Goal: Task Accomplishment & Management: Use online tool/utility

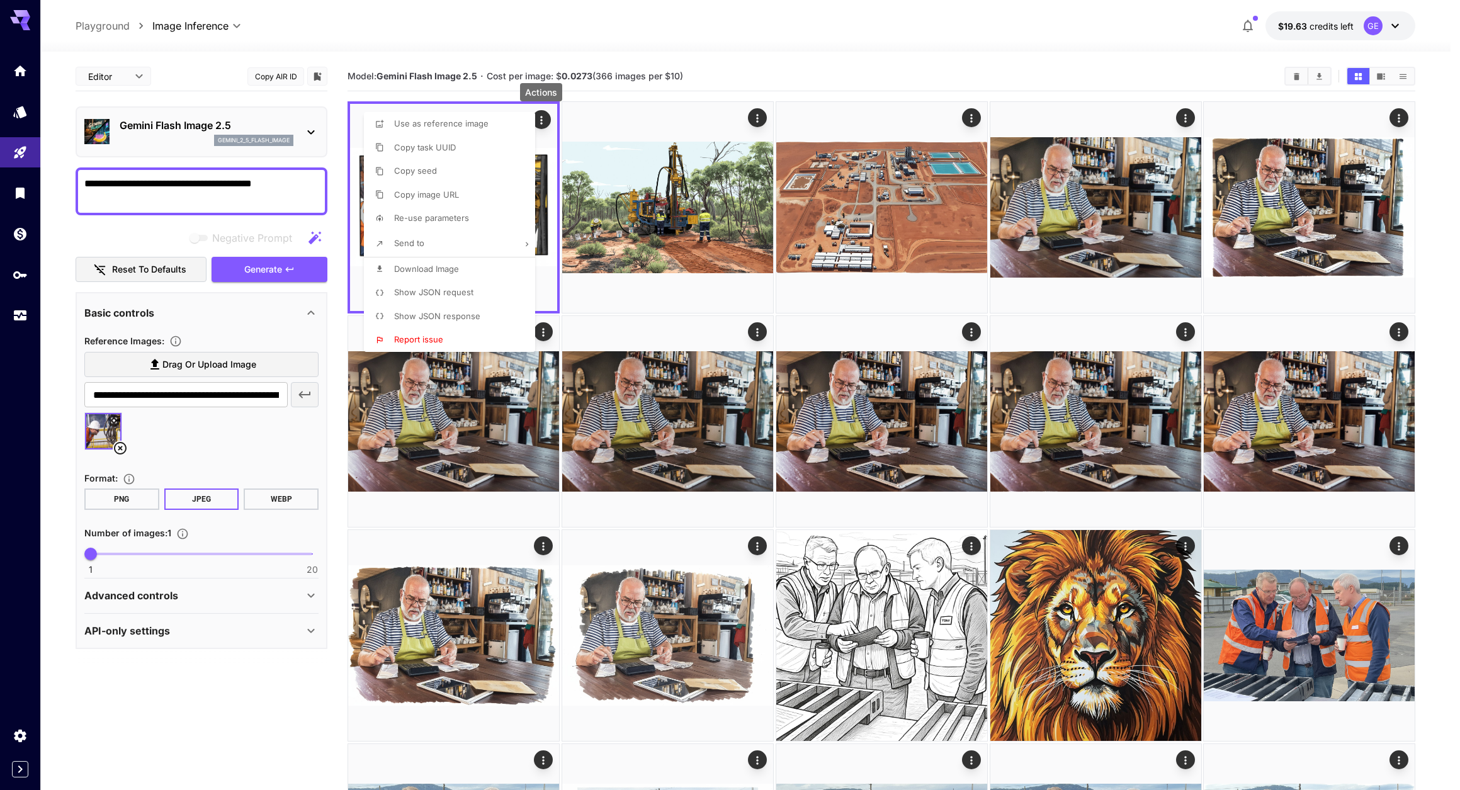
click at [120, 454] on div at bounding box center [730, 395] width 1460 height 790
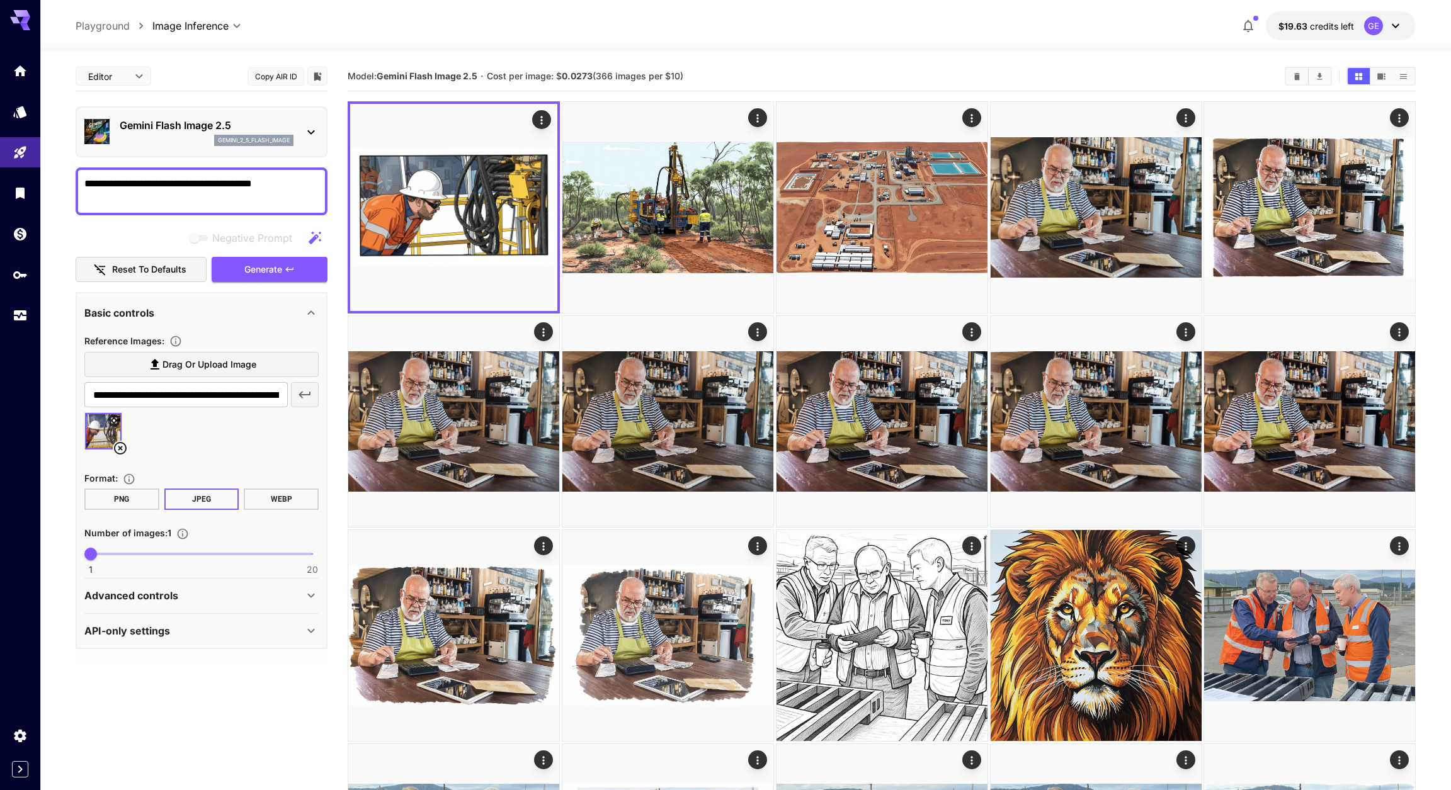
click at [120, 454] on icon at bounding box center [120, 448] width 13 height 13
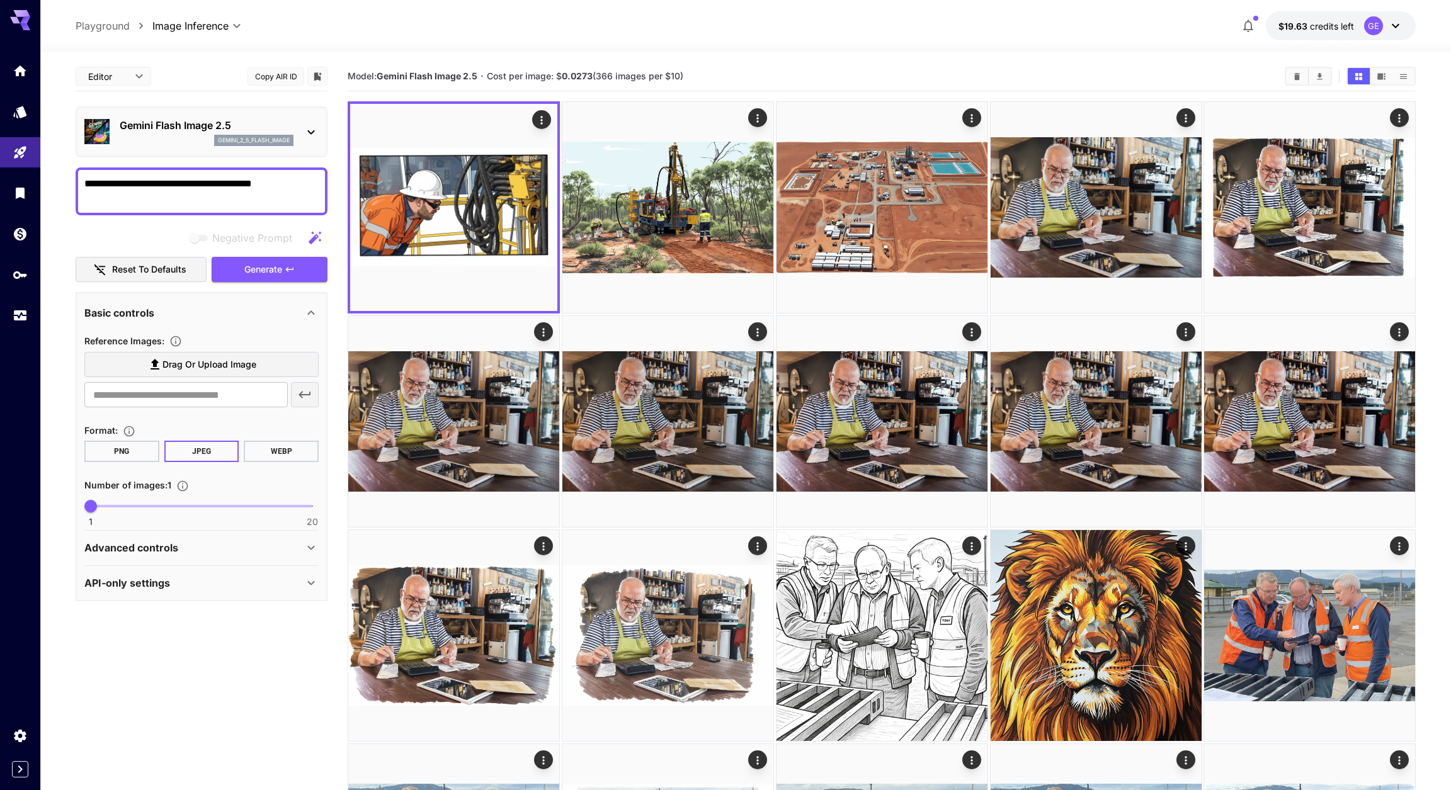
click at [169, 373] on span "Drag or upload image" at bounding box center [209, 365] width 94 height 16
click at [0, 0] on input "Drag or upload image" at bounding box center [0, 0] width 0 height 0
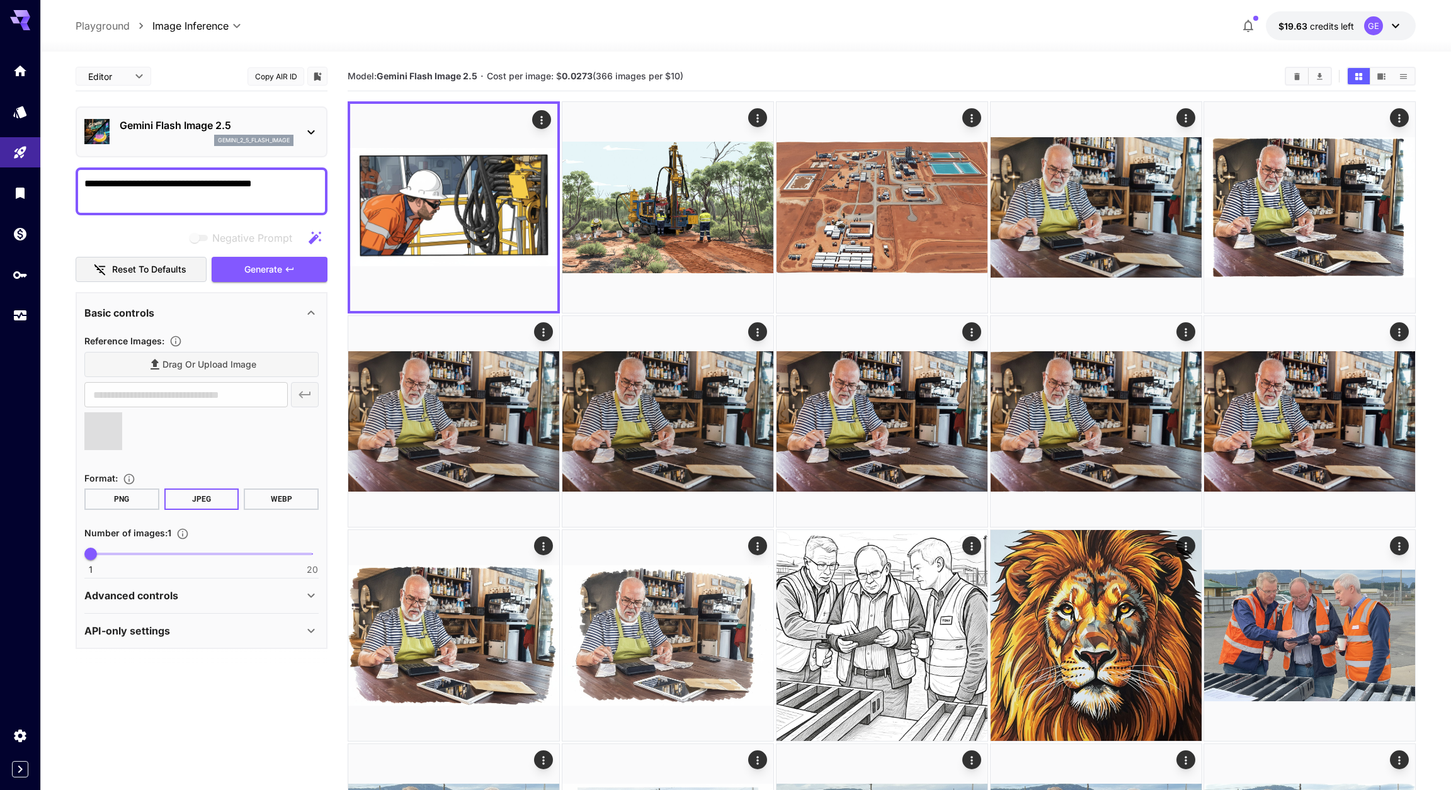
type input "**********"
click at [236, 276] on button "Generate" at bounding box center [270, 270] width 116 height 26
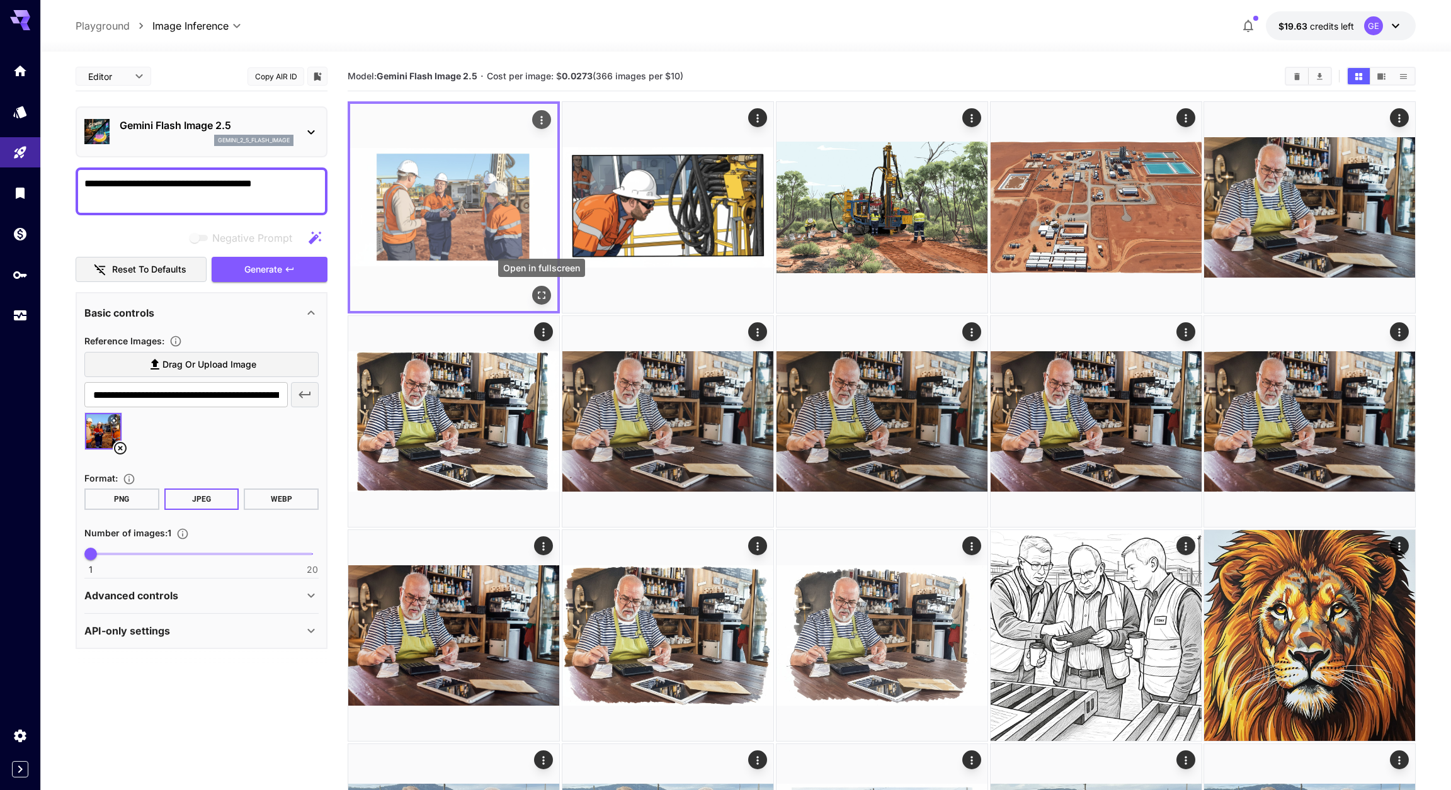
click at [542, 297] on icon "Open in fullscreen" at bounding box center [541, 295] width 13 height 13
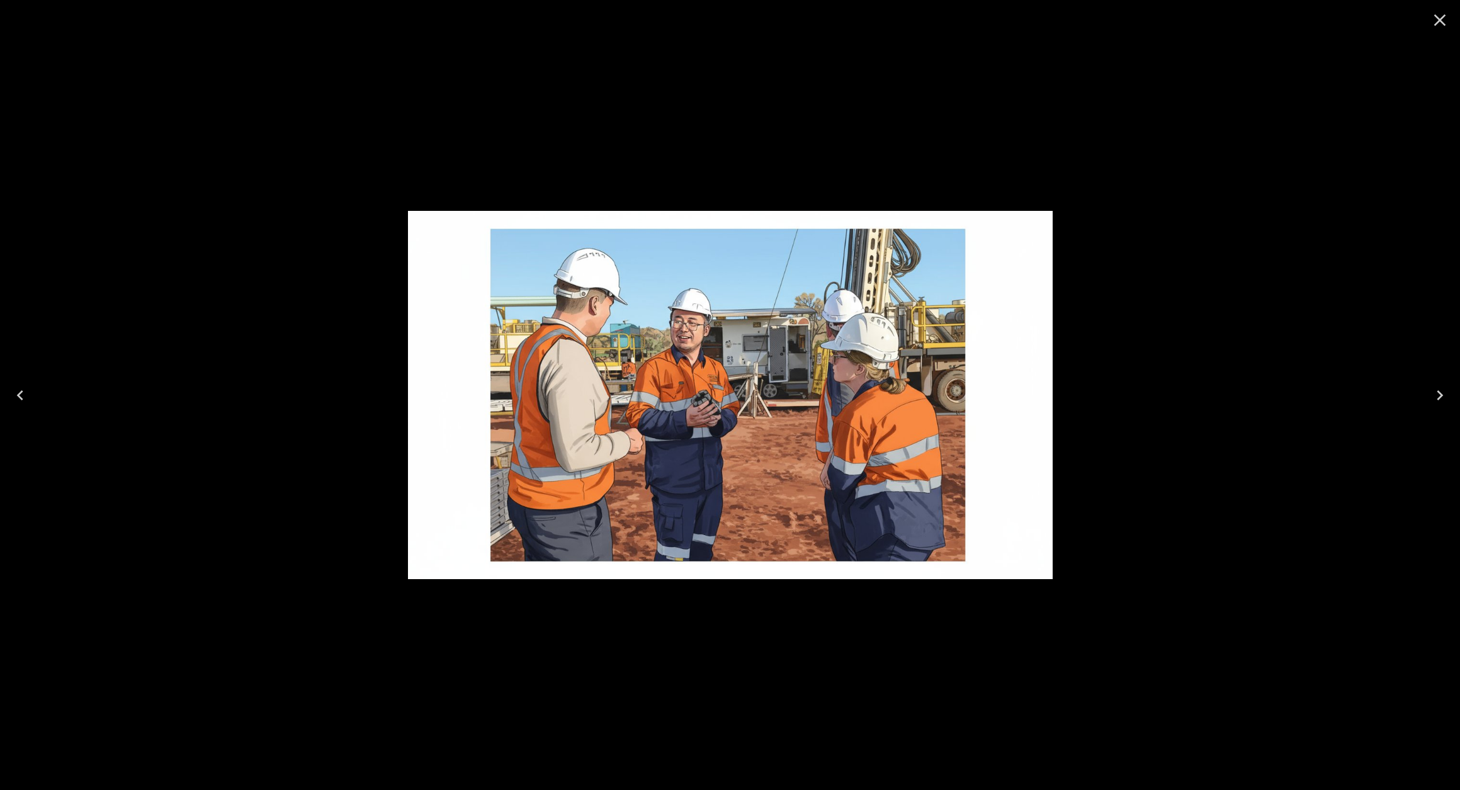
click at [1446, 14] on icon "Close" at bounding box center [1440, 20] width 20 height 20
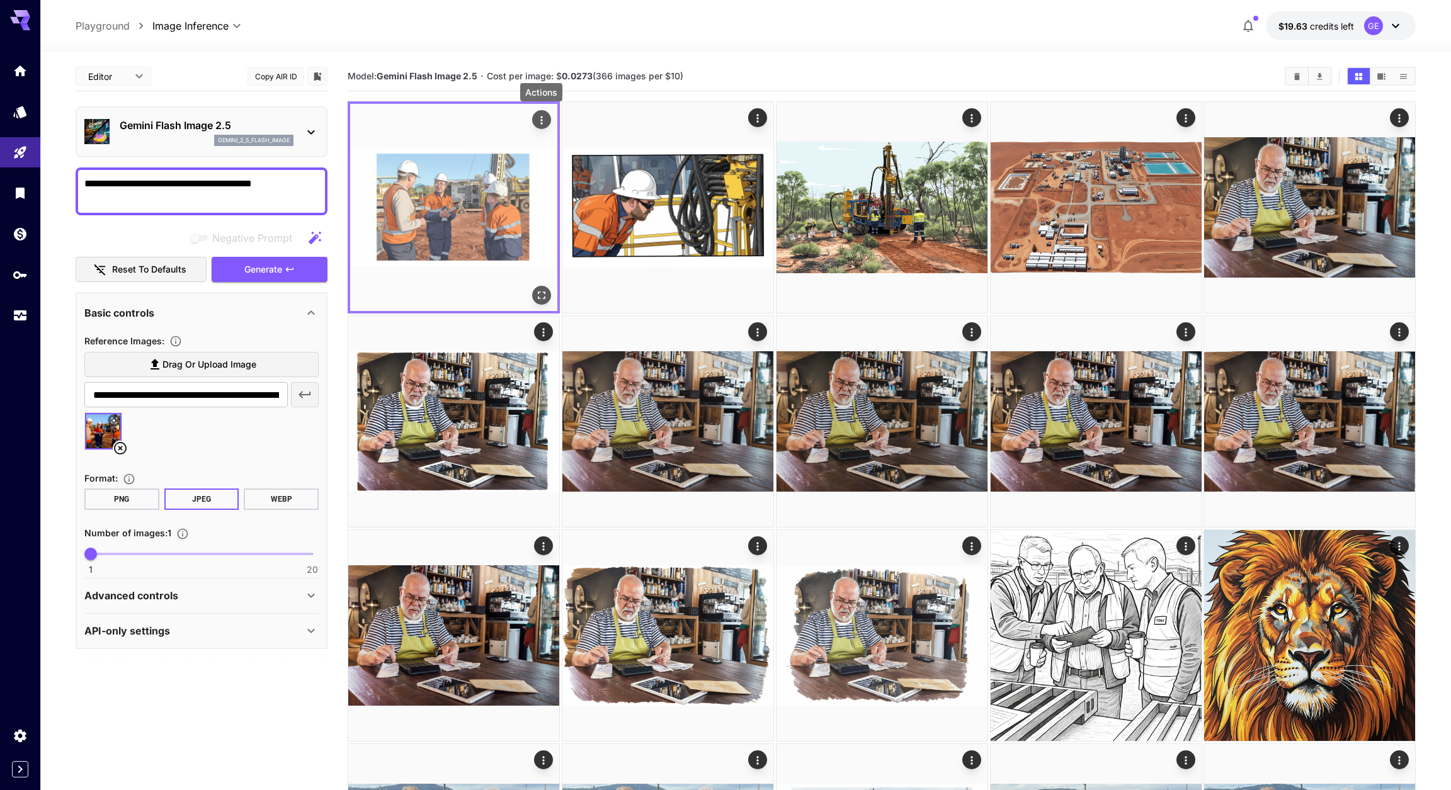
click at [543, 119] on icon "Actions" at bounding box center [541, 120] width 13 height 13
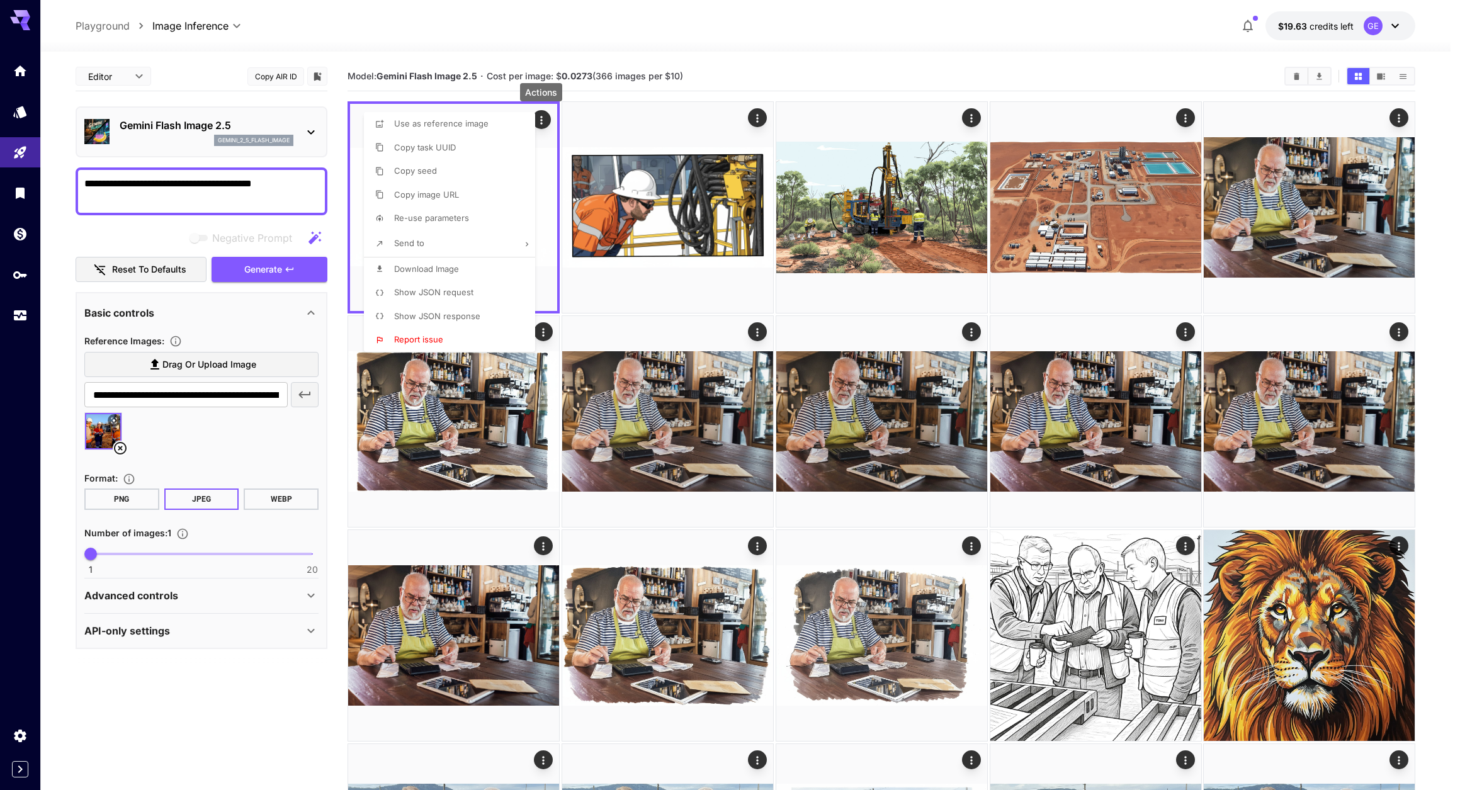
click at [429, 274] on span "Download Image" at bounding box center [426, 269] width 65 height 10
click at [356, 290] on div at bounding box center [730, 395] width 1460 height 790
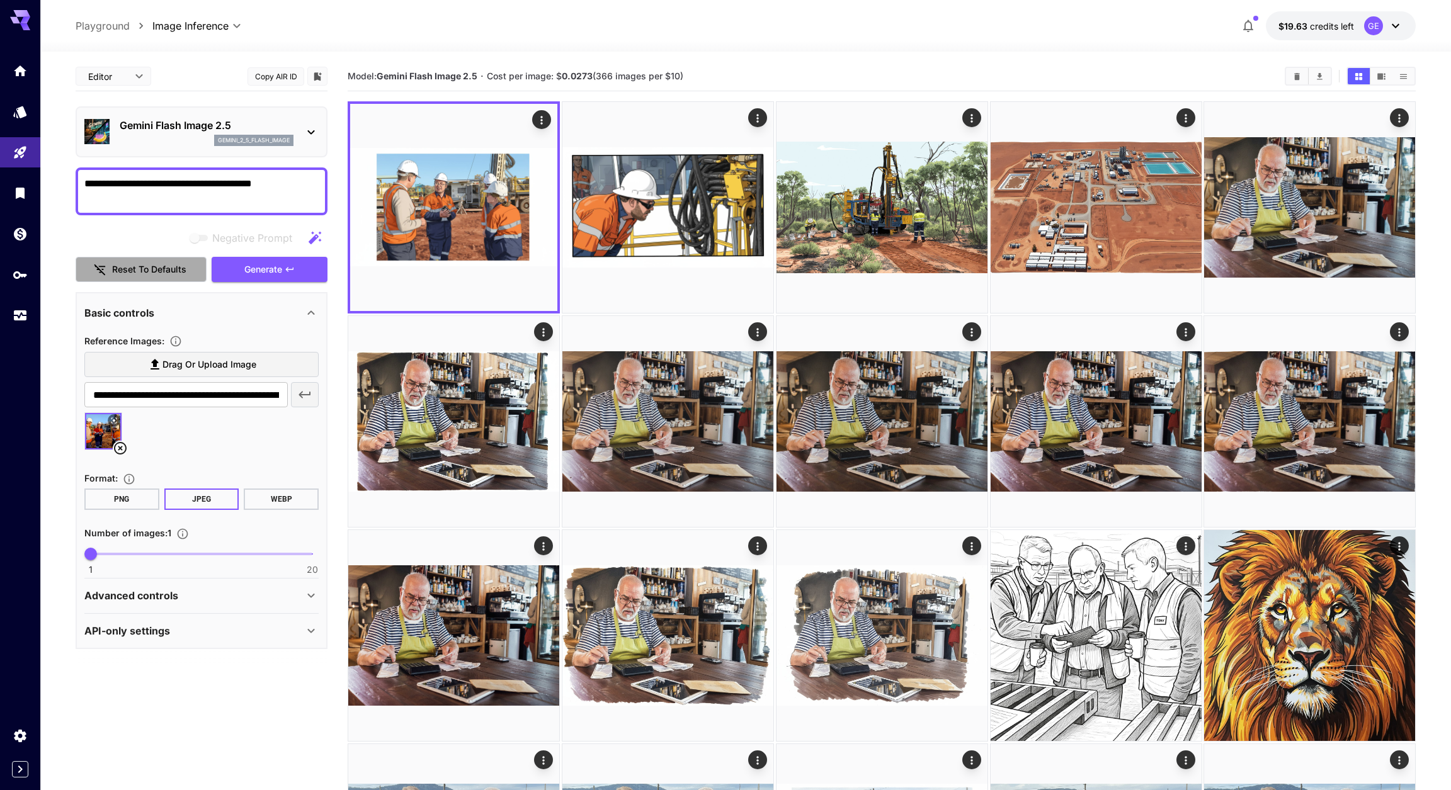
click at [128, 271] on button "Reset to defaults" at bounding box center [141, 270] width 131 height 26
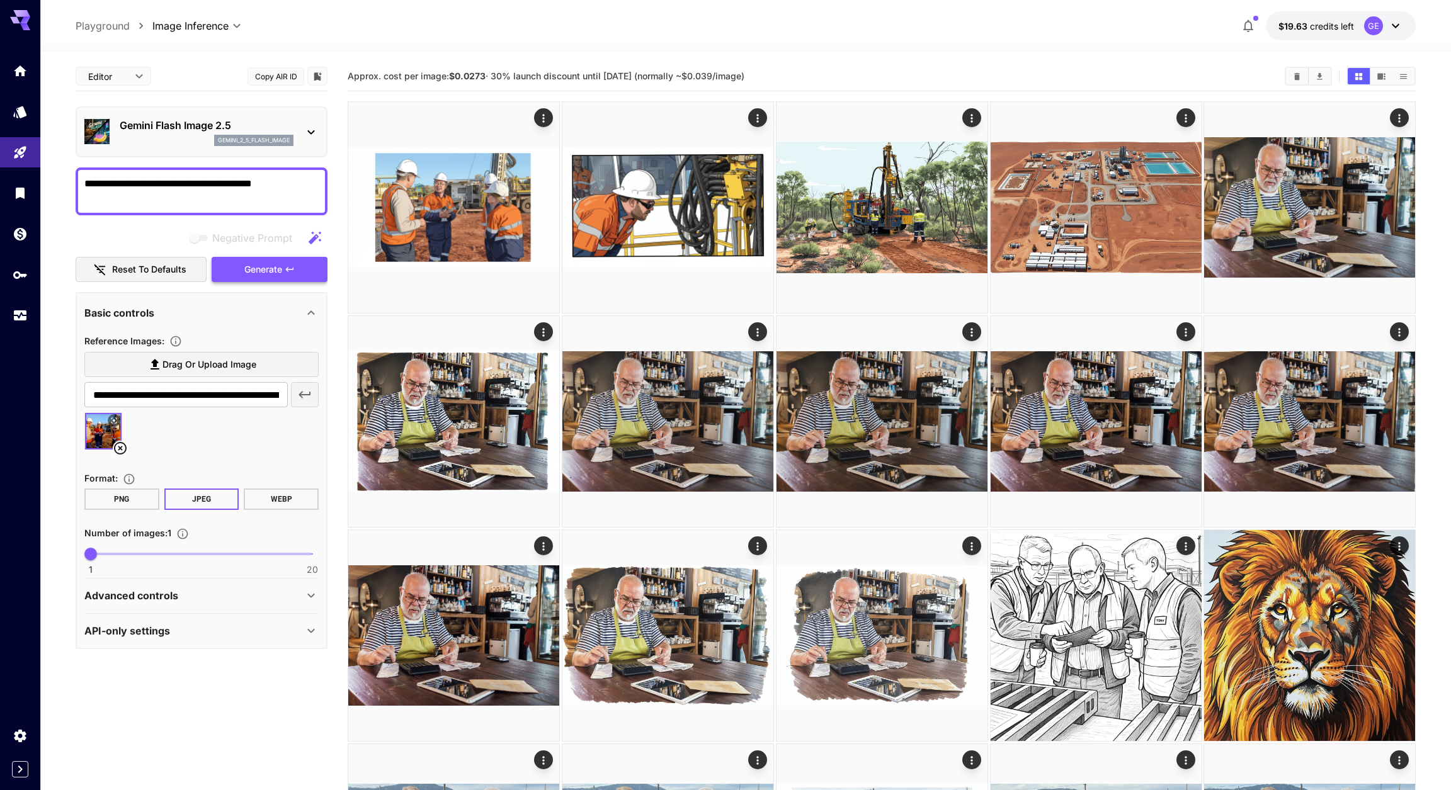
click at [271, 273] on span "Generate" at bounding box center [263, 270] width 38 height 16
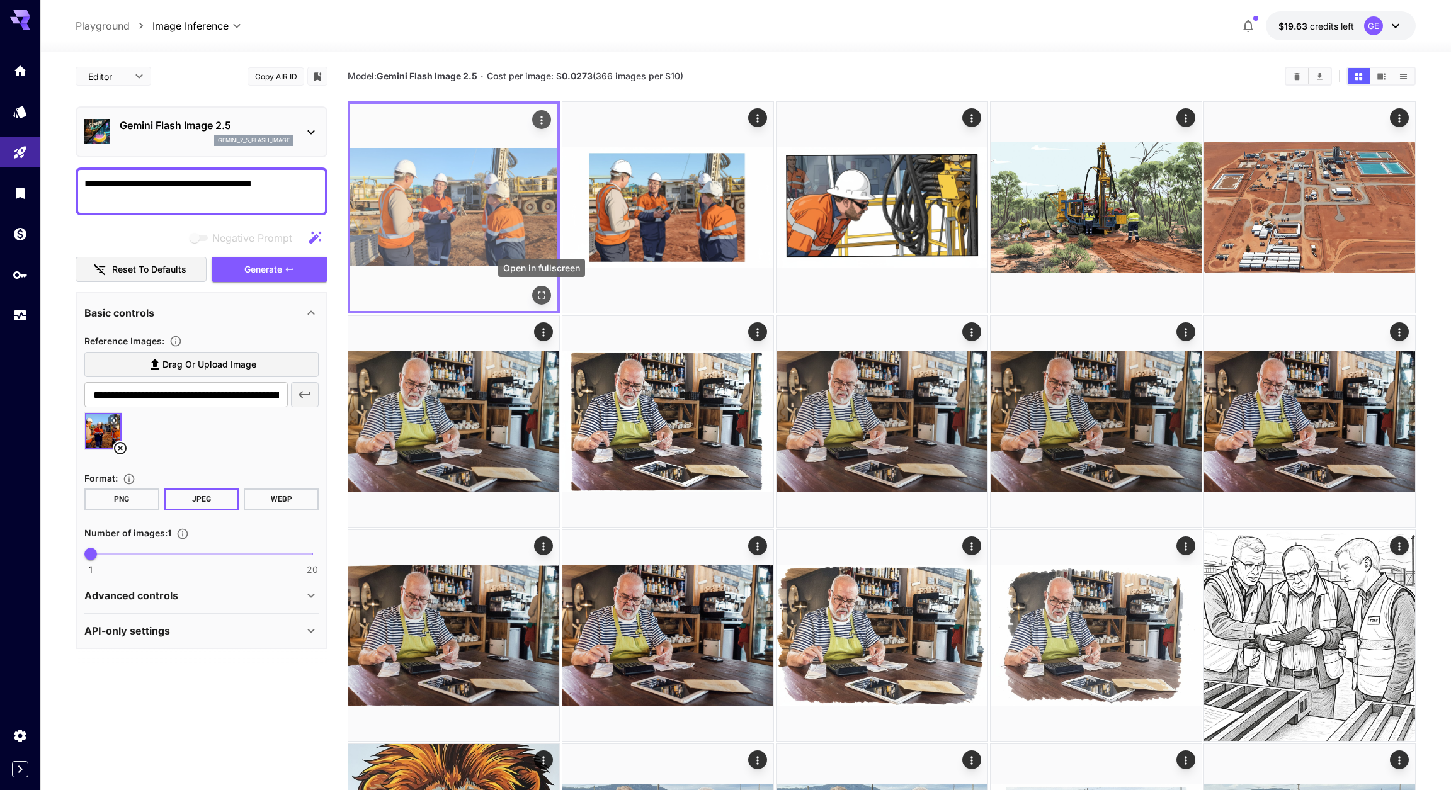
click at [543, 294] on icon "Open in fullscreen" at bounding box center [541, 295] width 13 height 13
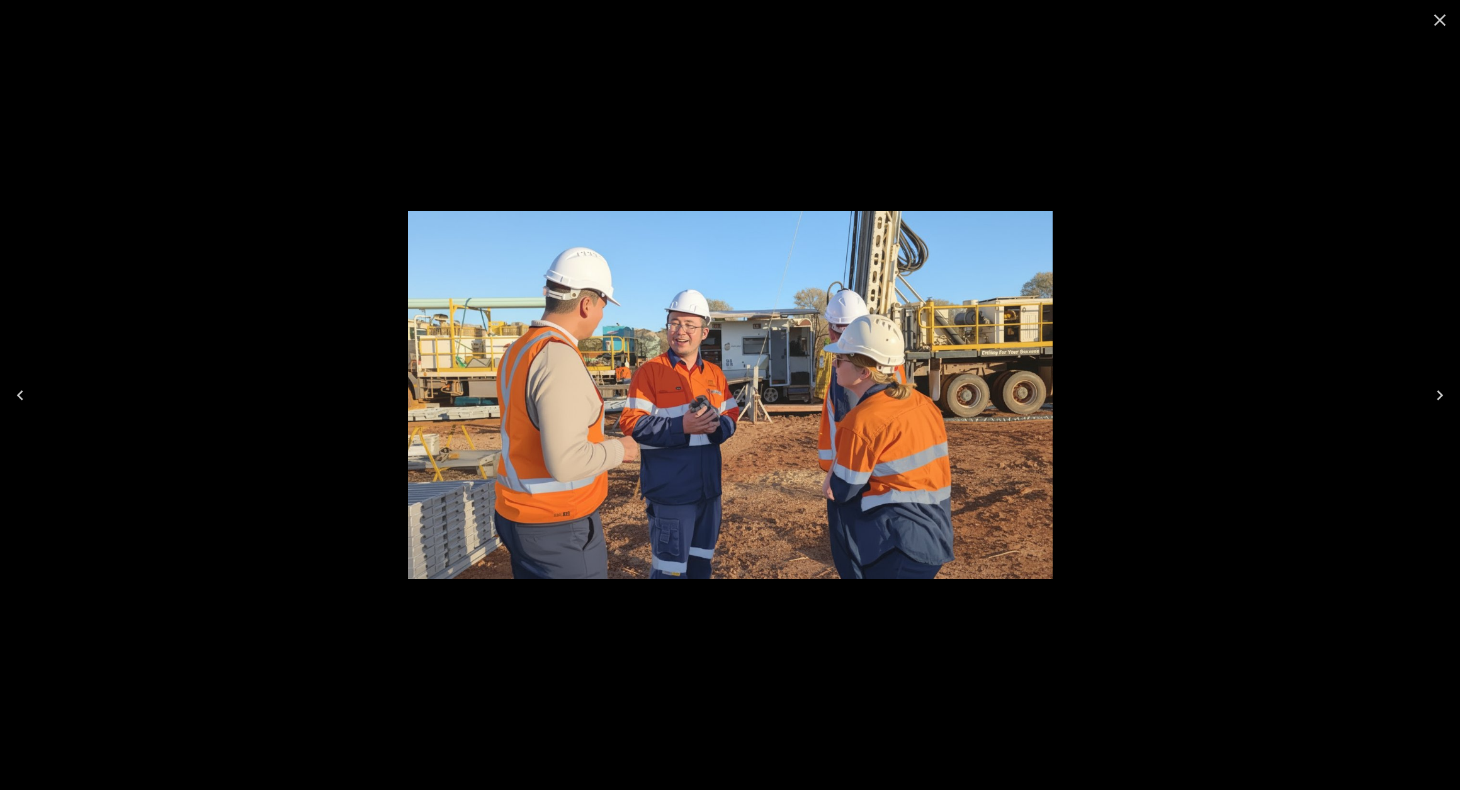
click at [1440, 19] on icon "Close" at bounding box center [1441, 20] width 12 height 12
